Goal: Task Accomplishment & Management: Manage account settings

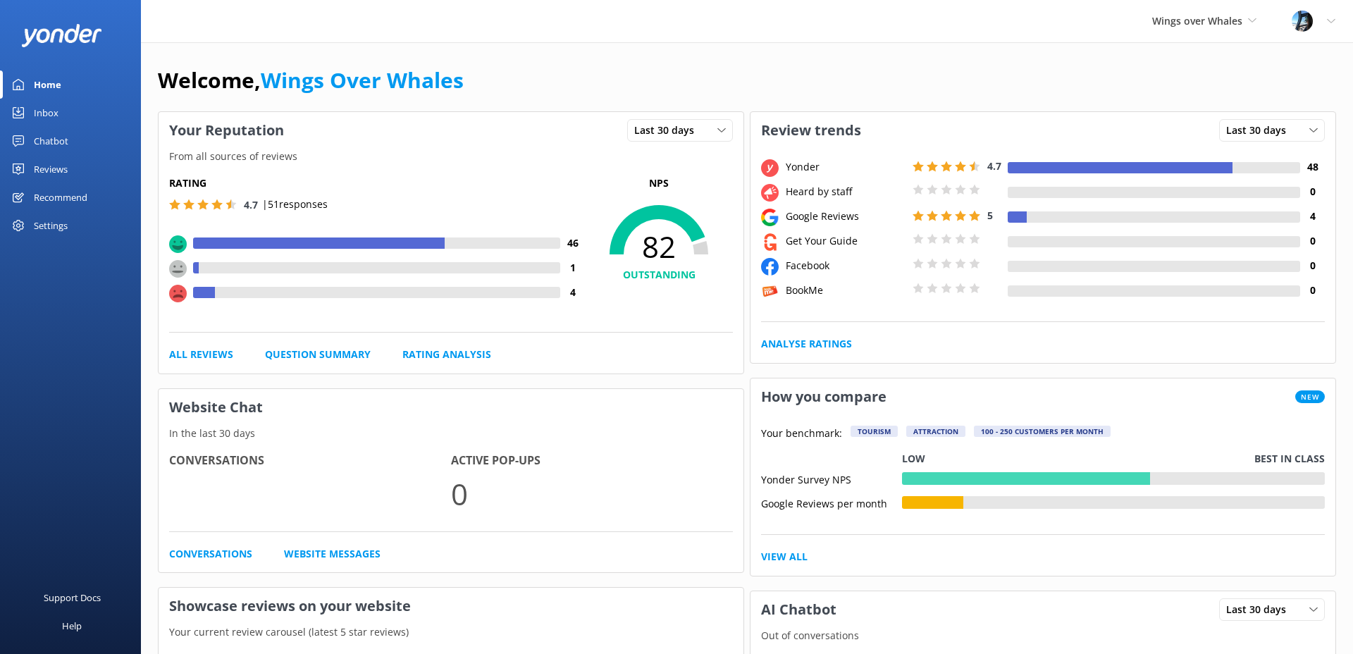
click at [52, 164] on div "Reviews" at bounding box center [51, 169] width 34 height 28
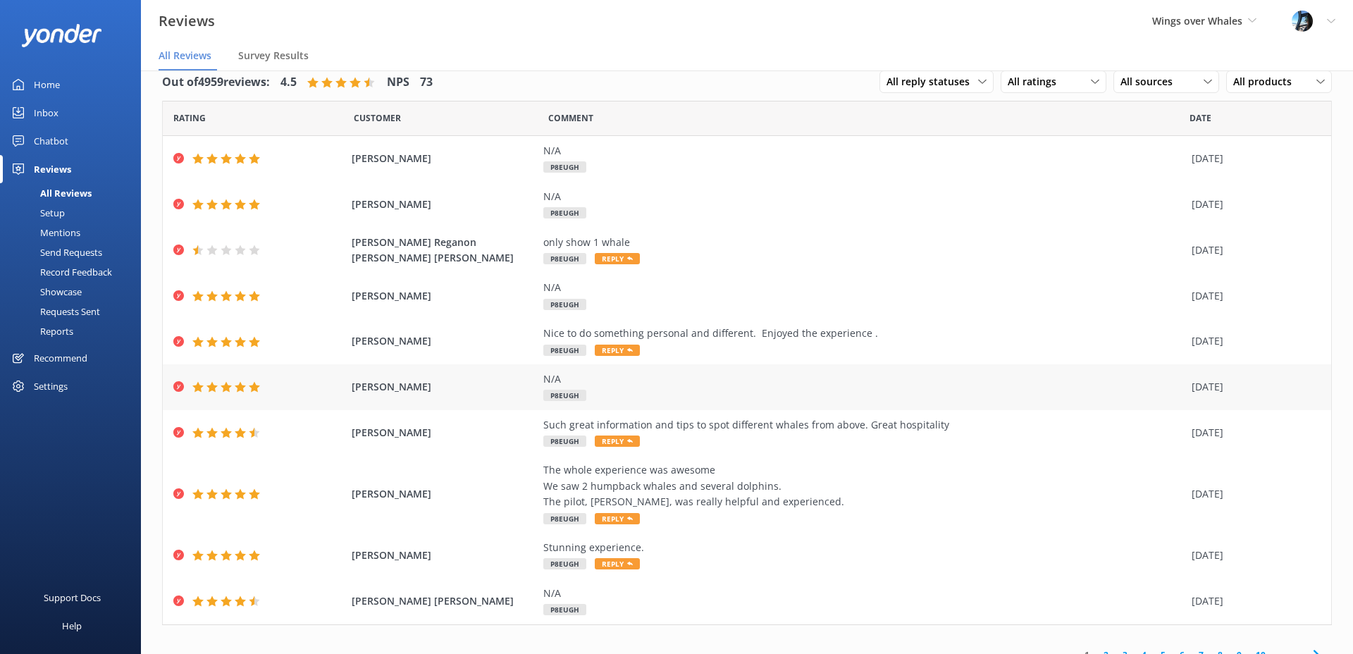
scroll to position [37, 0]
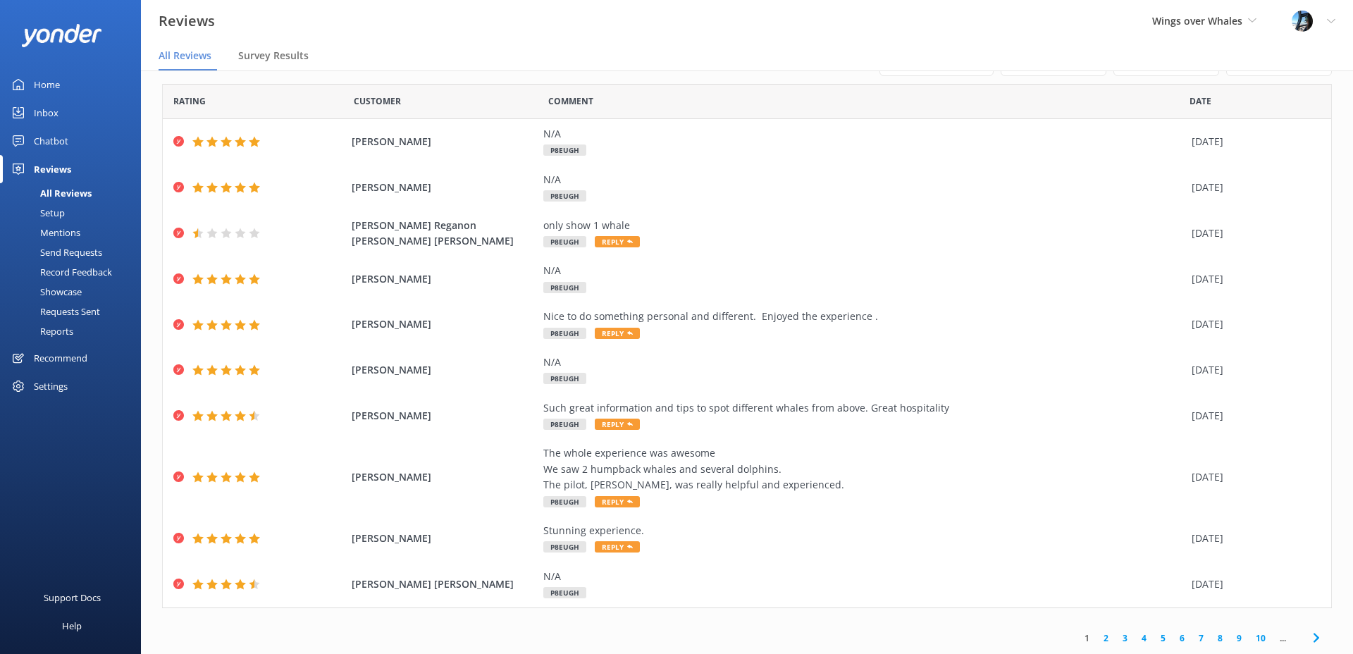
click at [1107, 637] on link "2" at bounding box center [1105, 637] width 19 height 13
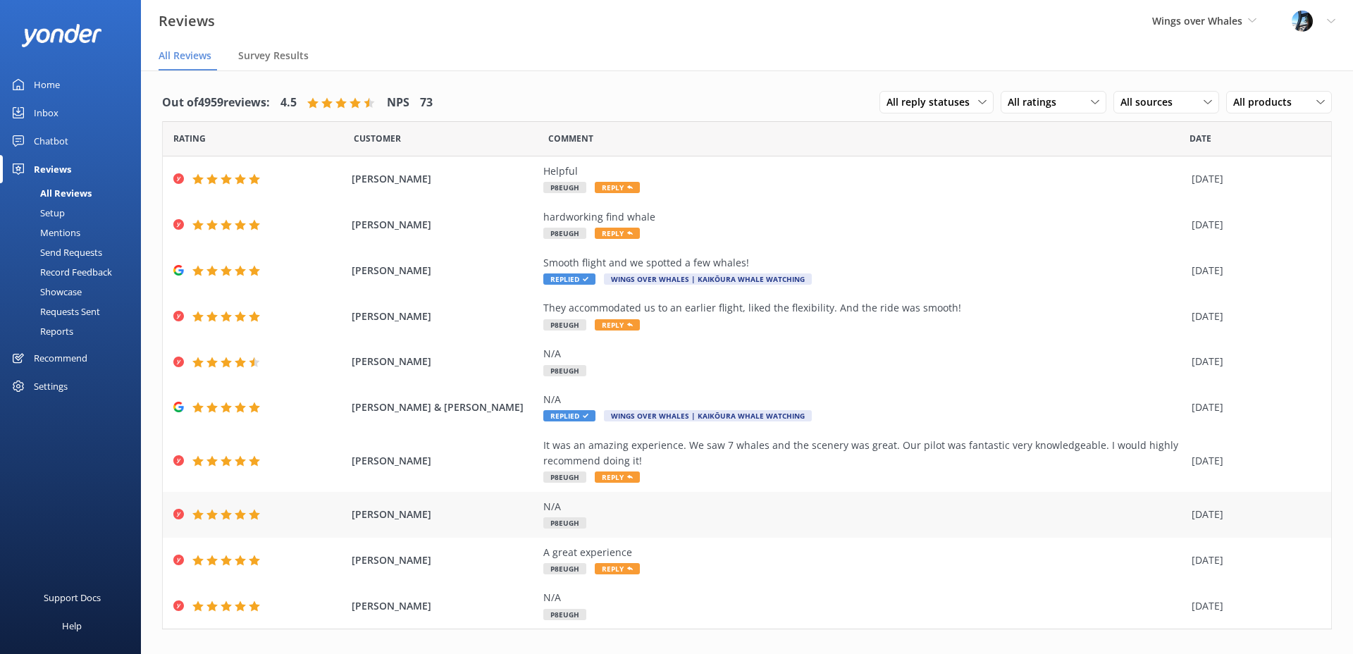
scroll to position [21, 0]
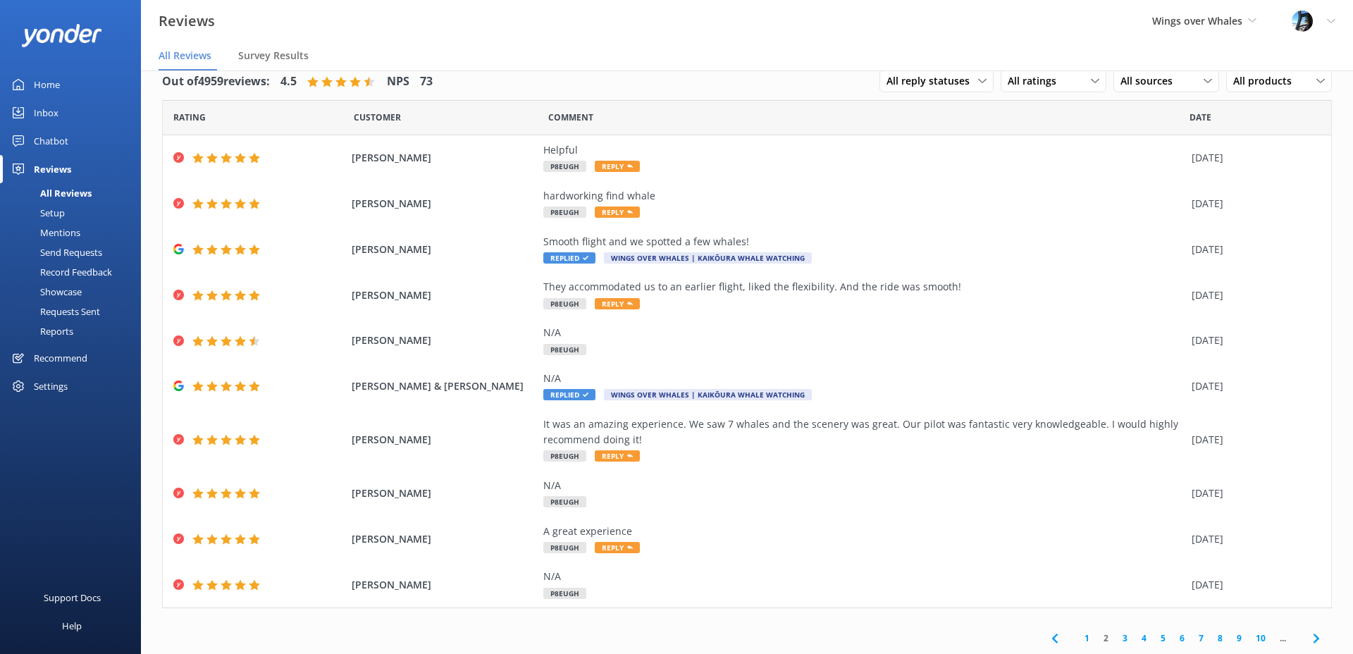
click at [1094, 641] on link "1" at bounding box center [1086, 637] width 19 height 13
